Goal: Task Accomplishment & Management: Use online tool/utility

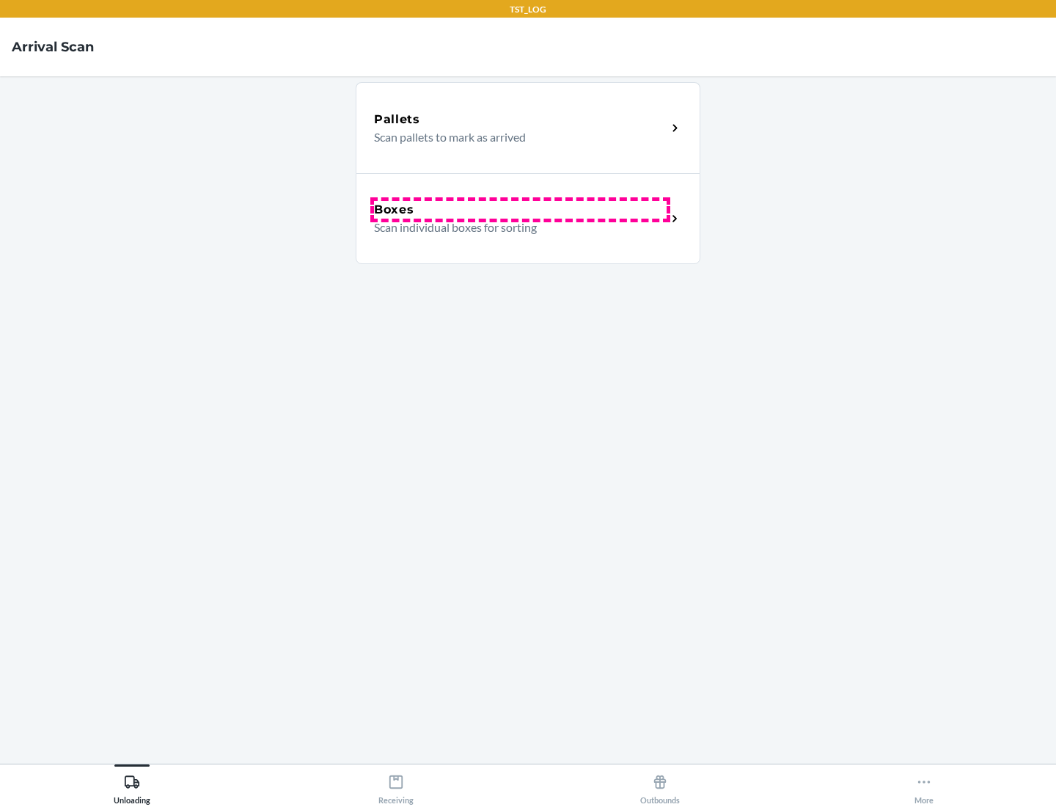
click at [520, 210] on div "Boxes" at bounding box center [520, 210] width 293 height 18
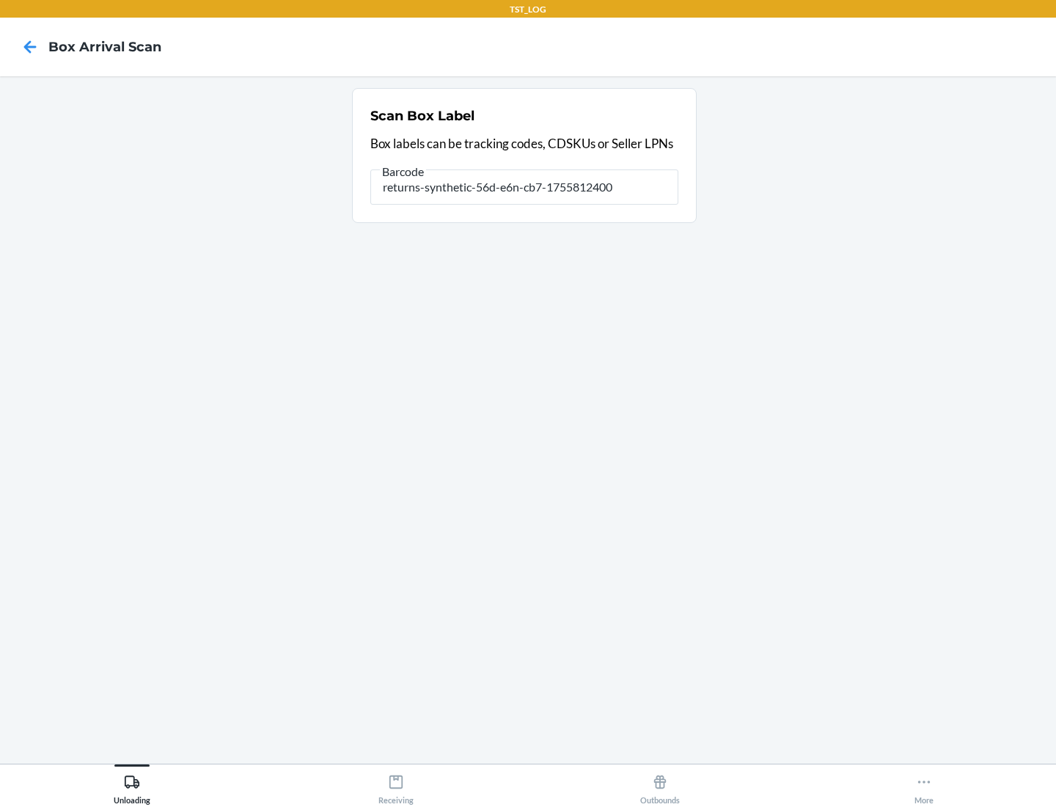
type input "returns-synthetic-56d-e6n-cb7-1755812400"
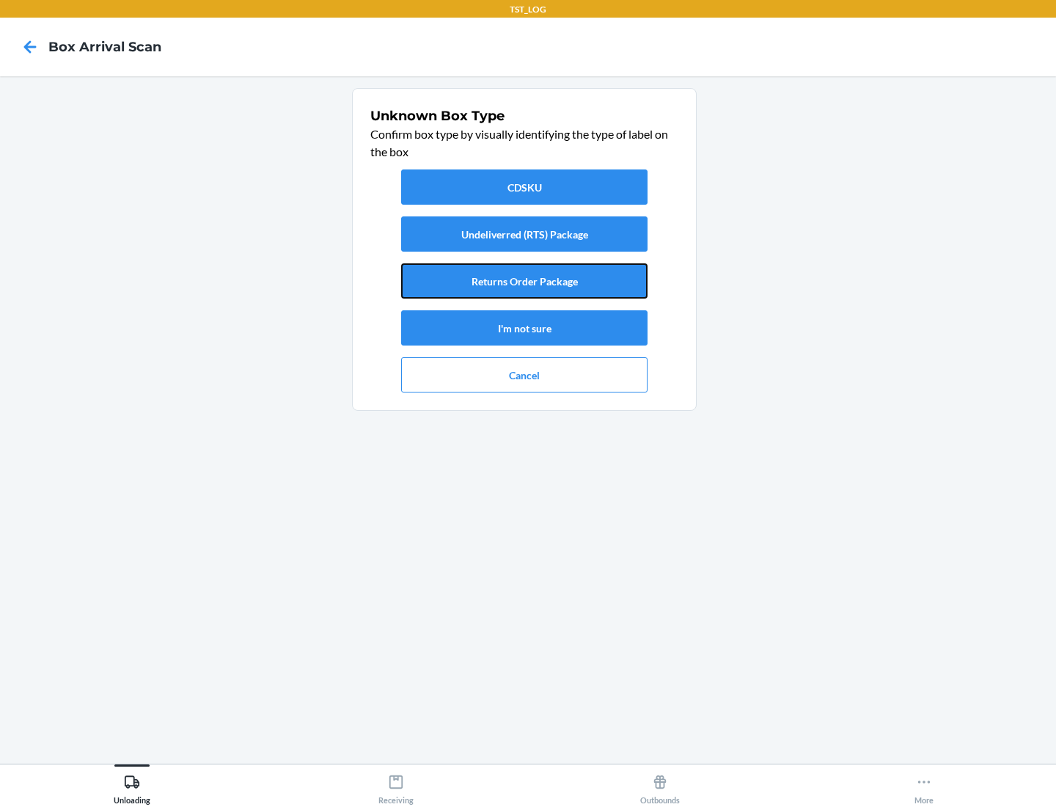
click at [524, 281] on button "Returns Order Package" at bounding box center [524, 280] width 246 height 35
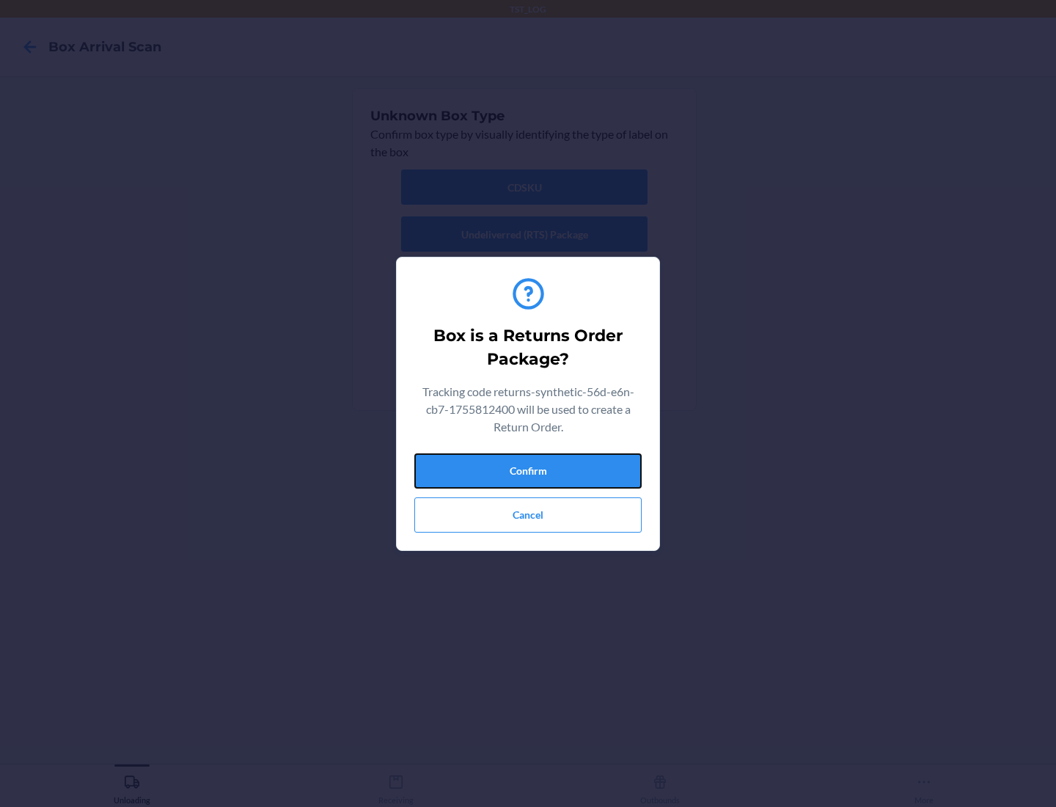
click at [528, 470] on button "Confirm" at bounding box center [527, 470] width 227 height 35
